Goal: Navigation & Orientation: Find specific page/section

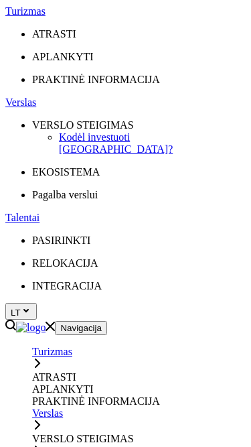
click at [43, 358] on icon "Primary navigation" at bounding box center [37, 363] width 11 height 11
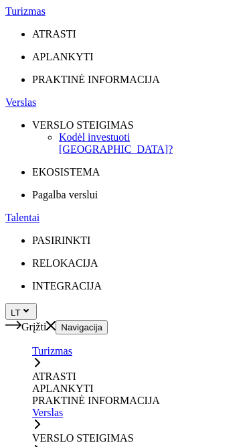
click at [21, 320] on icon at bounding box center [13, 325] width 16 height 11
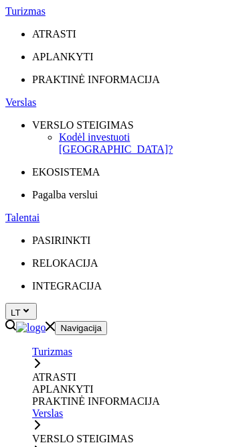
click at [43, 421] on link "Primary navigation" at bounding box center [37, 426] width 11 height 11
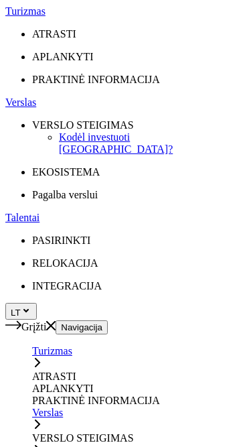
click at [43, 446] on link "Primary navigation" at bounding box center [37, 451] width 11 height 11
click at [19, 320] on icon at bounding box center [13, 325] width 16 height 11
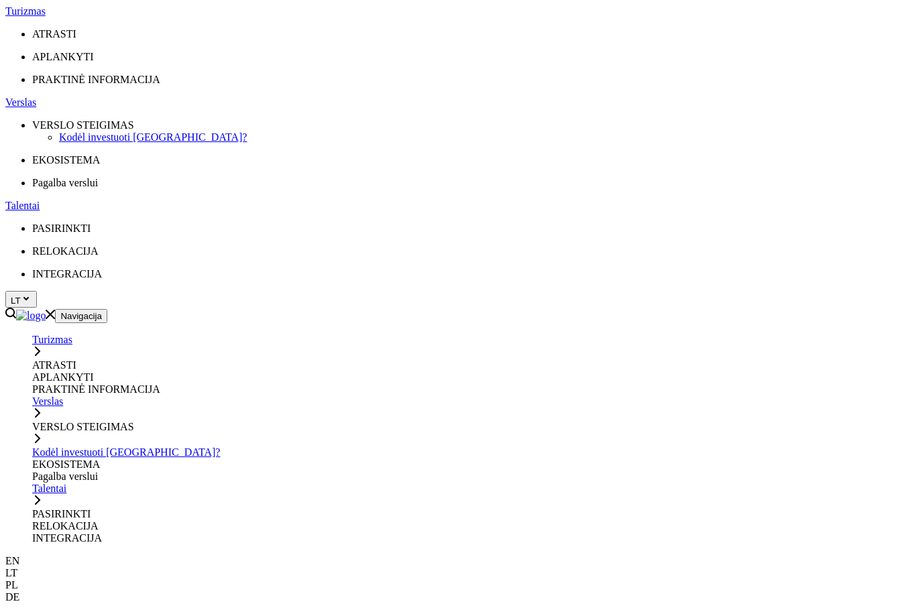
click at [143, 291] on div at bounding box center [448, 291] width 887 height 0
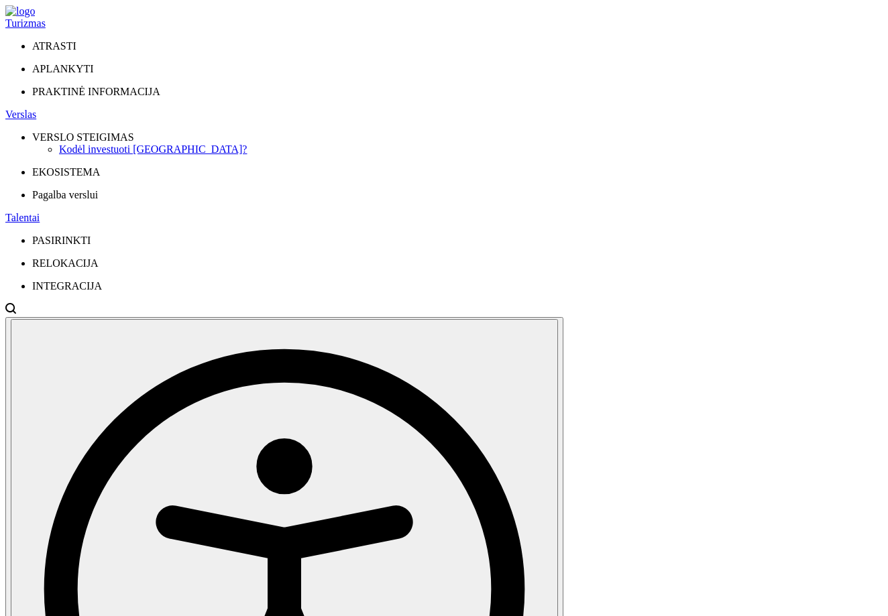
click at [155, 144] on div "Kodėl investuoti [GEOGRAPHIC_DATA]?" at bounding box center [470, 150] width 823 height 12
